Goal: Information Seeking & Learning: Learn about a topic

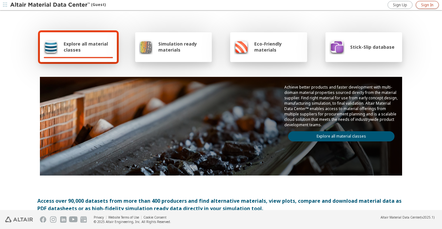
click at [432, 4] on span "Sign In" at bounding box center [427, 5] width 12 height 5
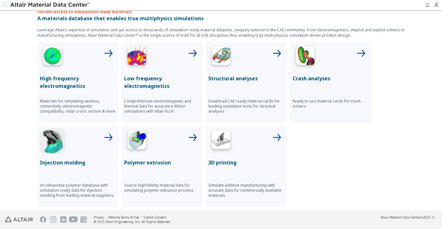
scroll to position [190, 0]
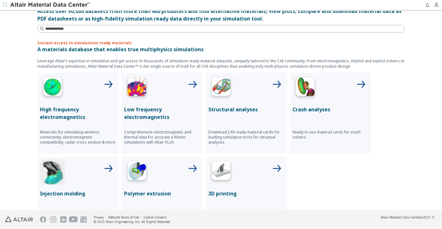
click at [269, 87] on icon at bounding box center [276, 84] width 15 height 15
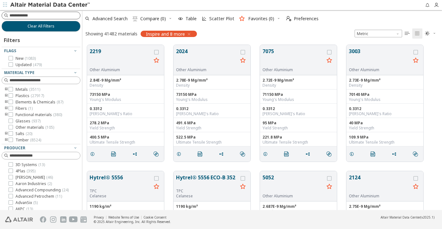
scroll to position [165, 355]
click at [6, 89] on icon "toogle group" at bounding box center [6, 89] width 4 height 5
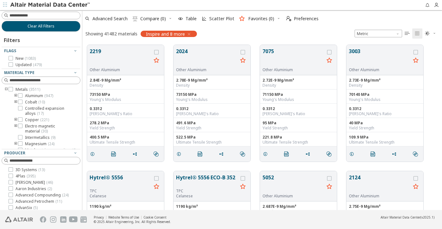
click at [16, 96] on icon "toogle group" at bounding box center [16, 95] width 4 height 5
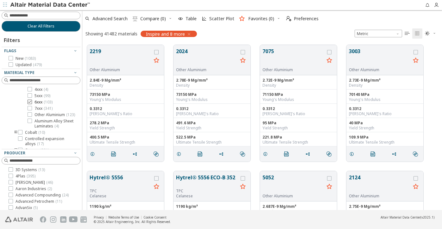
click at [31, 100] on icon at bounding box center [30, 102] width 4 height 4
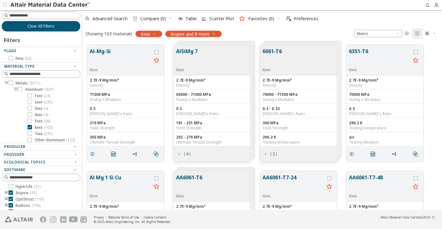
click at [6, 82] on icon "toogle group" at bounding box center [6, 83] width 4 height 5
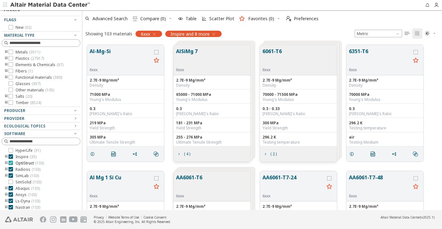
scroll to position [33, 0]
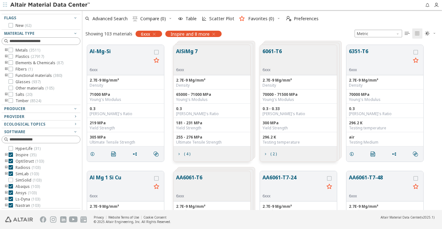
click at [10, 171] on div "HyperLife ( 31 ) Inspire ( 35 ) OptiStruct ( 103 ) Radioss ( 103 ) SimLab ( 103…" at bounding box center [41, 180] width 79 height 68
click at [10, 173] on icon at bounding box center [11, 174] width 4 height 4
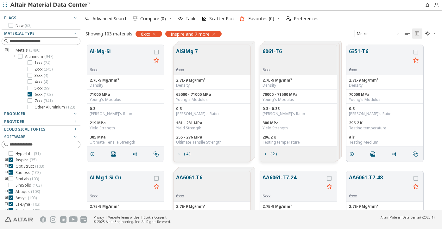
click at [210, 33] on span "Inspire and 7 more" at bounding box center [190, 34] width 39 height 6
click at [214, 34] on icon "button" at bounding box center [213, 34] width 5 height 5
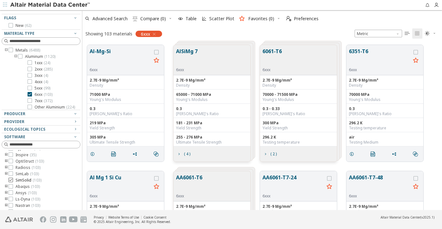
scroll to position [8, 0]
click at [6, 190] on icon "toogle group" at bounding box center [6, 190] width 4 height 5
click at [21, 191] on icon at bounding box center [20, 190] width 4 height 4
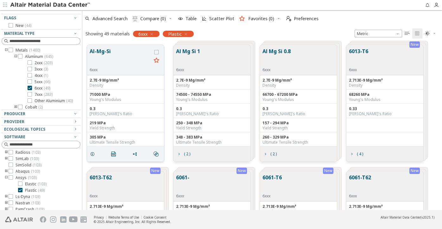
click at [133, 56] on button "Al-Mg-Si" at bounding box center [121, 58] width 62 height 20
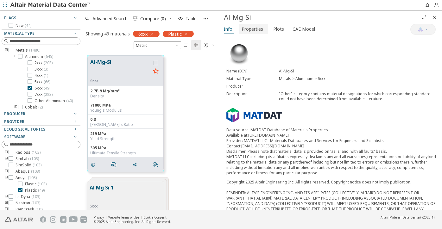
click at [262, 30] on span "Properties" at bounding box center [253, 29] width 22 height 10
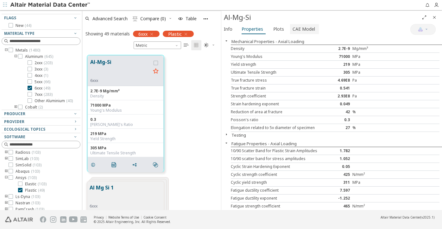
click at [293, 33] on span "CAE Model" at bounding box center [304, 29] width 23 height 10
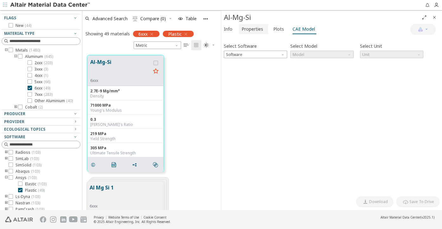
click at [247, 32] on span "Properties" at bounding box center [253, 29] width 22 height 10
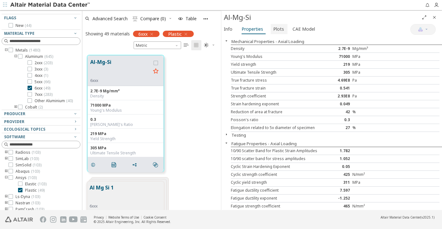
click at [273, 30] on span "Plots" at bounding box center [278, 29] width 11 height 10
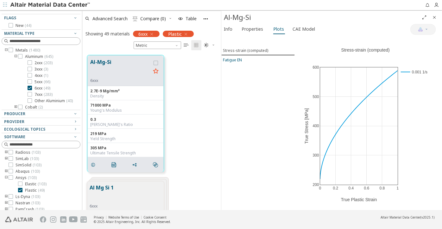
click at [241, 58] on div "Fatigue EN" at bounding box center [232, 59] width 19 height 5
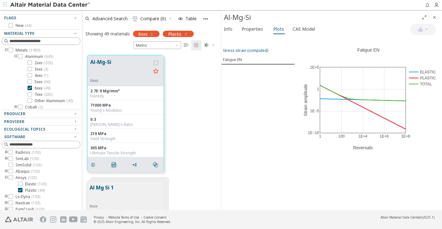
click at [249, 54] on button "Stress-strain (computed)" at bounding box center [259, 50] width 74 height 9
